Goal: Information Seeking & Learning: Learn about a topic

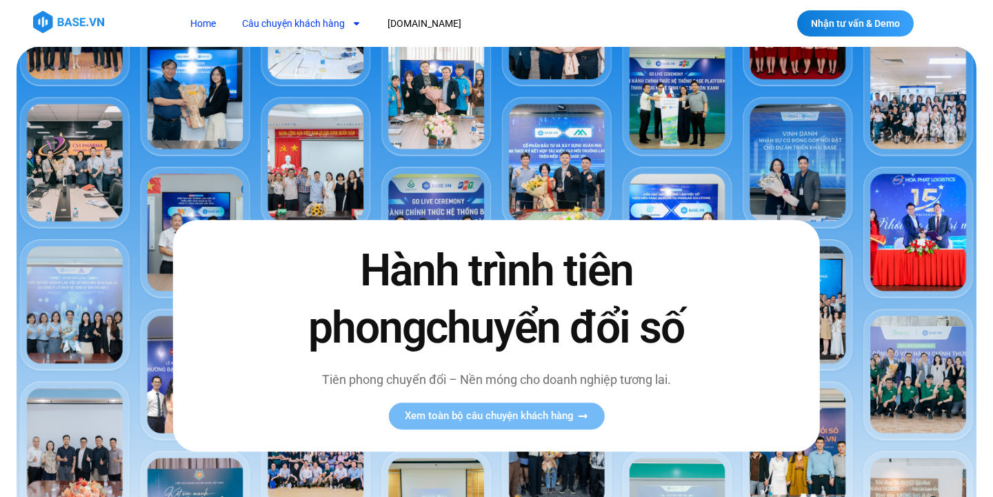
click at [298, 22] on link "Câu chuyện khách hàng" at bounding box center [302, 24] width 140 height 26
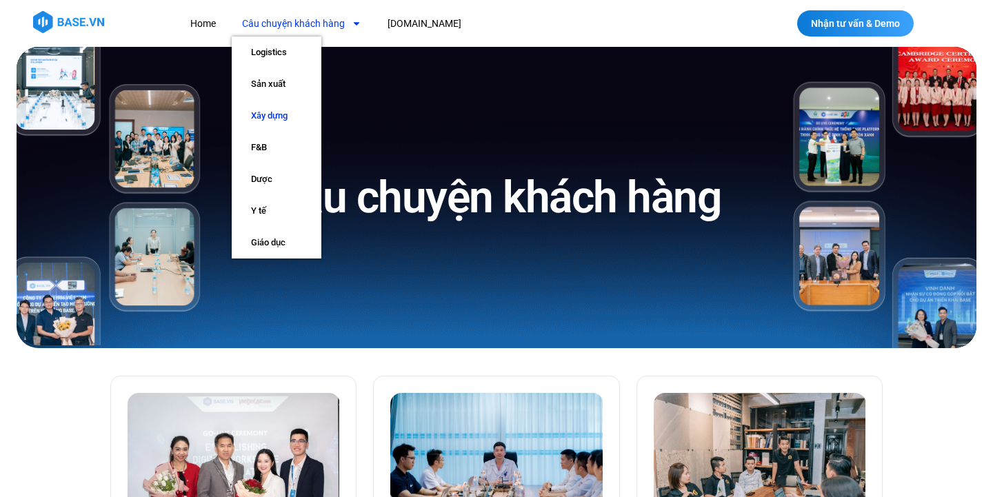
click at [268, 114] on link "Xây dựng" at bounding box center [277, 116] width 90 height 32
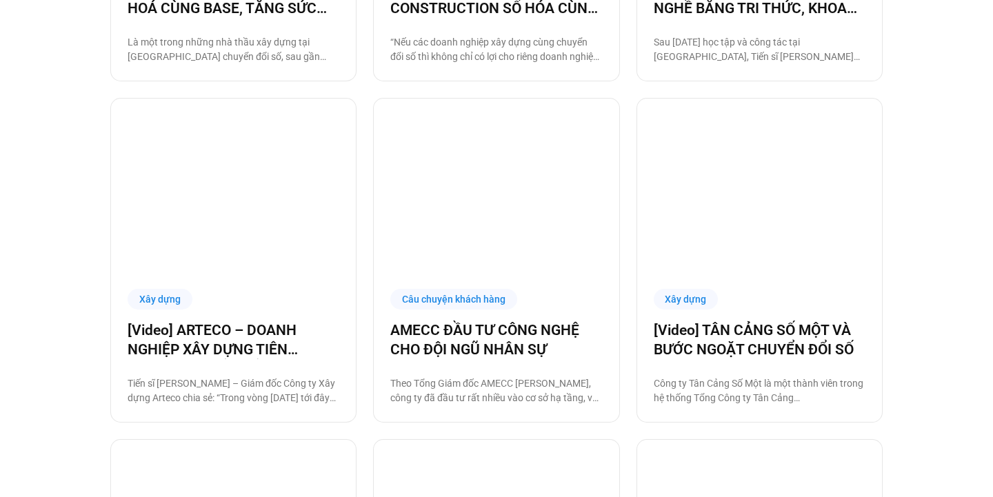
scroll to position [272, 0]
